Goal: Transaction & Acquisition: Purchase product/service

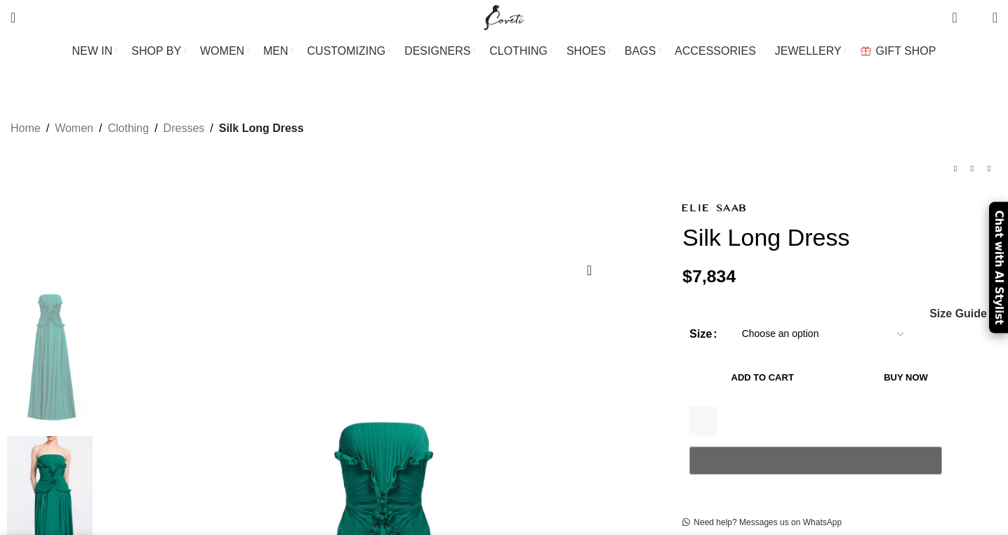
scroll to position [403, 0]
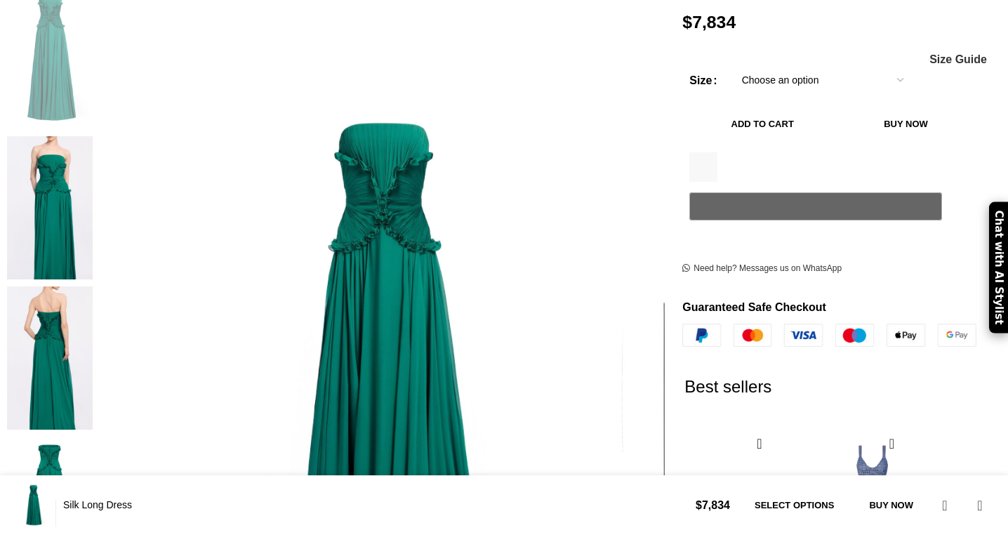
scroll to position [540, 0]
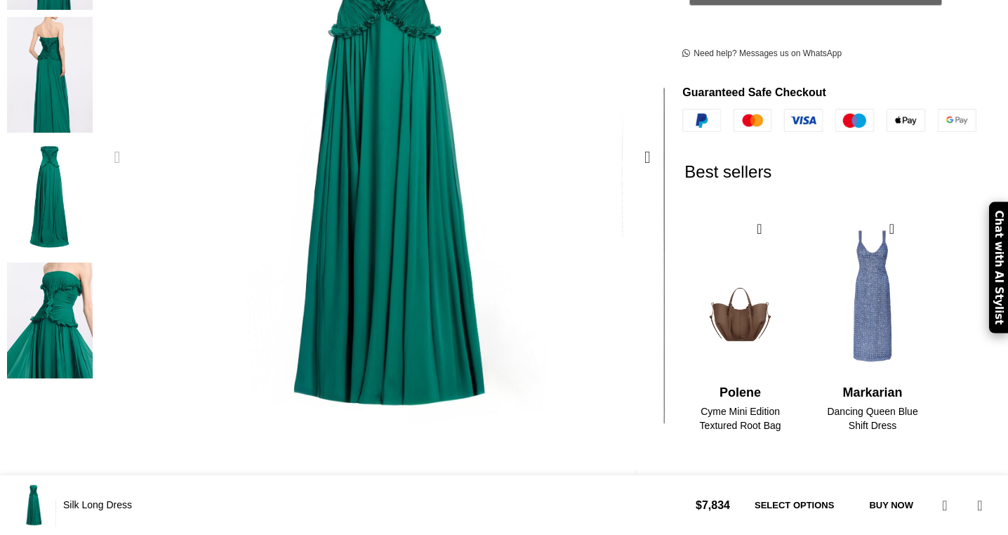
click at [93, 331] on img "5 / 5" at bounding box center [50, 320] width 86 height 116
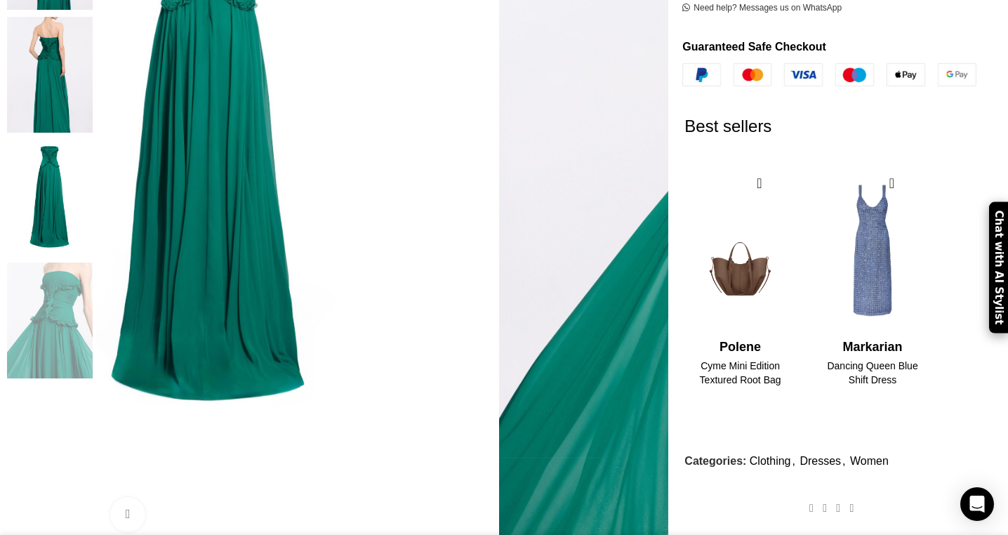
scroll to position [0, 295]
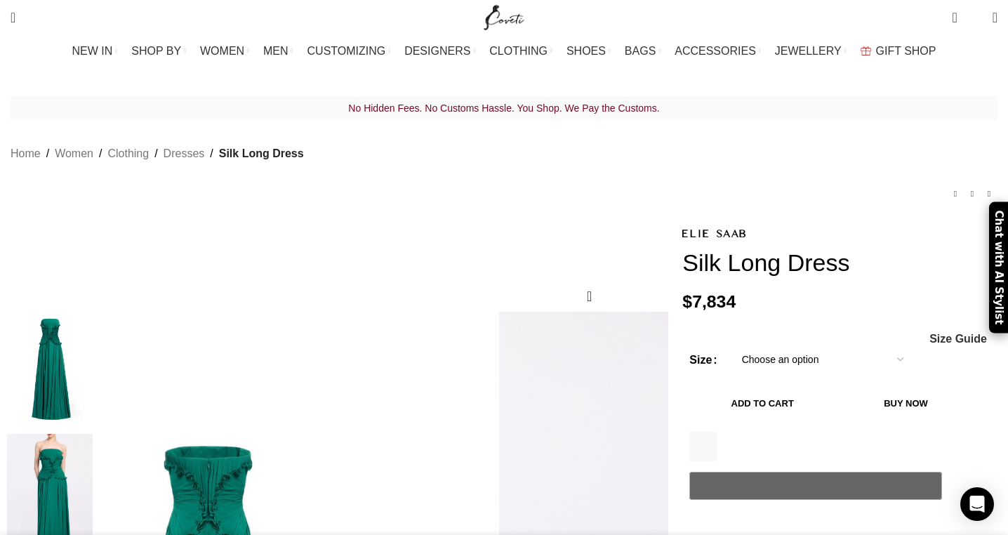
click at [754, 361] on select "Choose an option 6 UK 8 UK 10 UK 12 UK 14 UK 16 UK 18 UK 20 UK 22 UK 24 UK" at bounding box center [822, 359] width 182 height 29
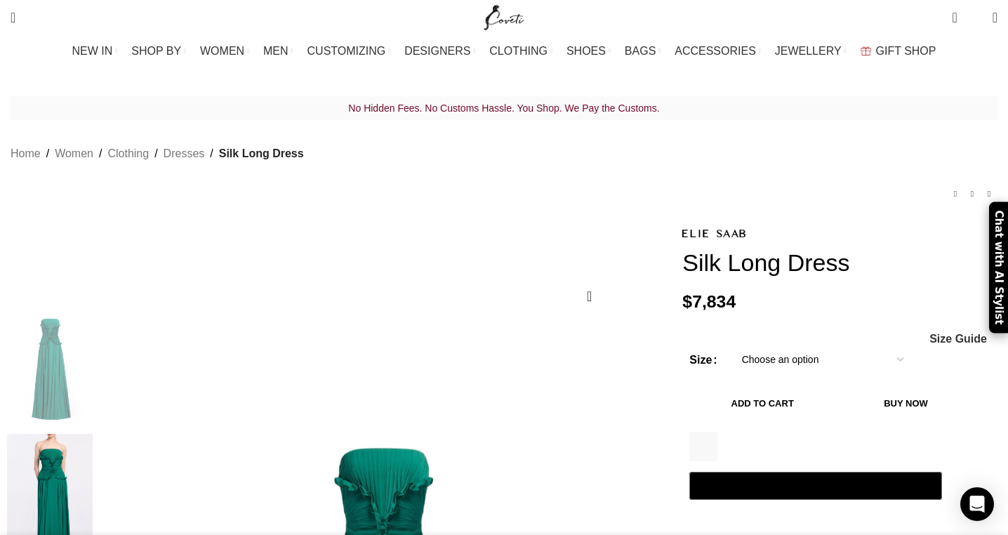
select select "14-uk"
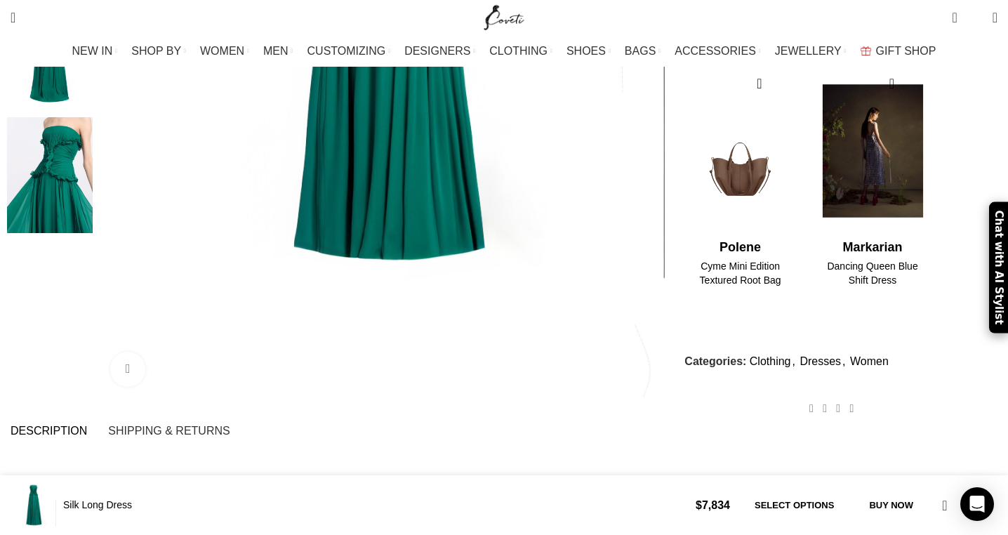
scroll to position [0, 444]
